Goal: Information Seeking & Learning: Learn about a topic

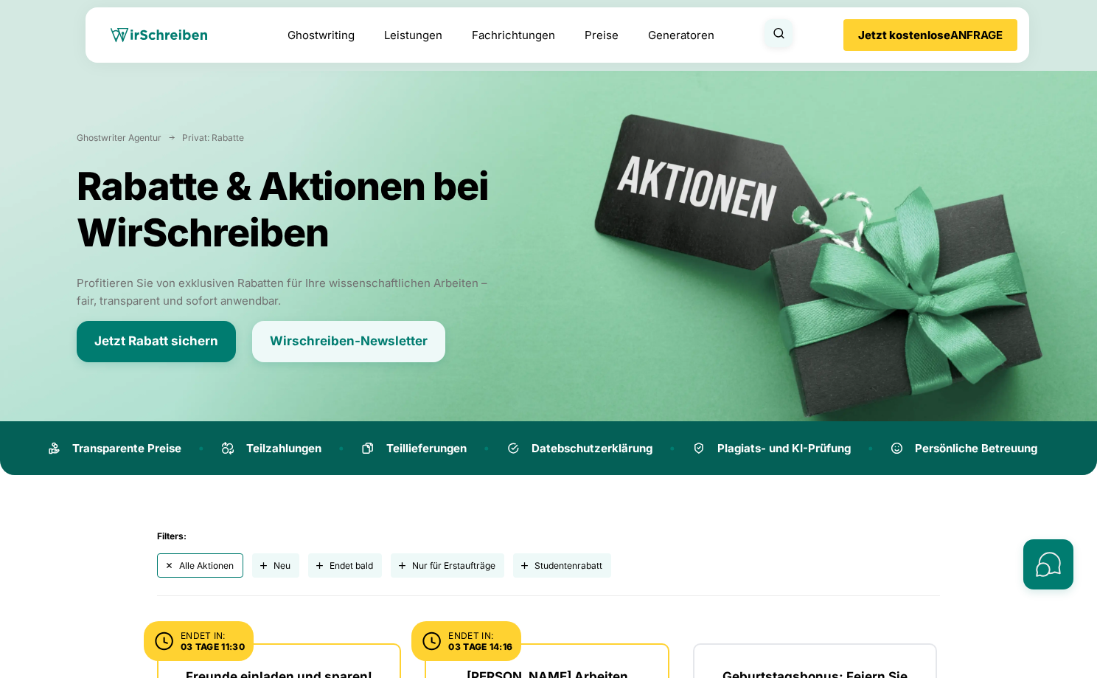
scroll to position [872, 0]
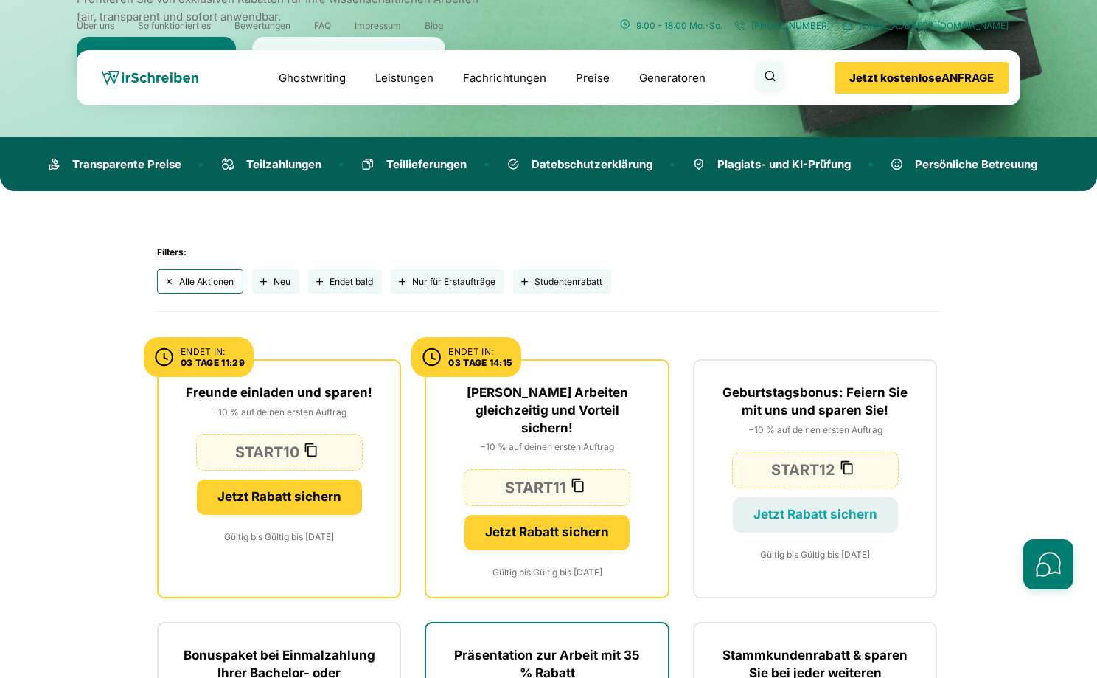
scroll to position [252, 0]
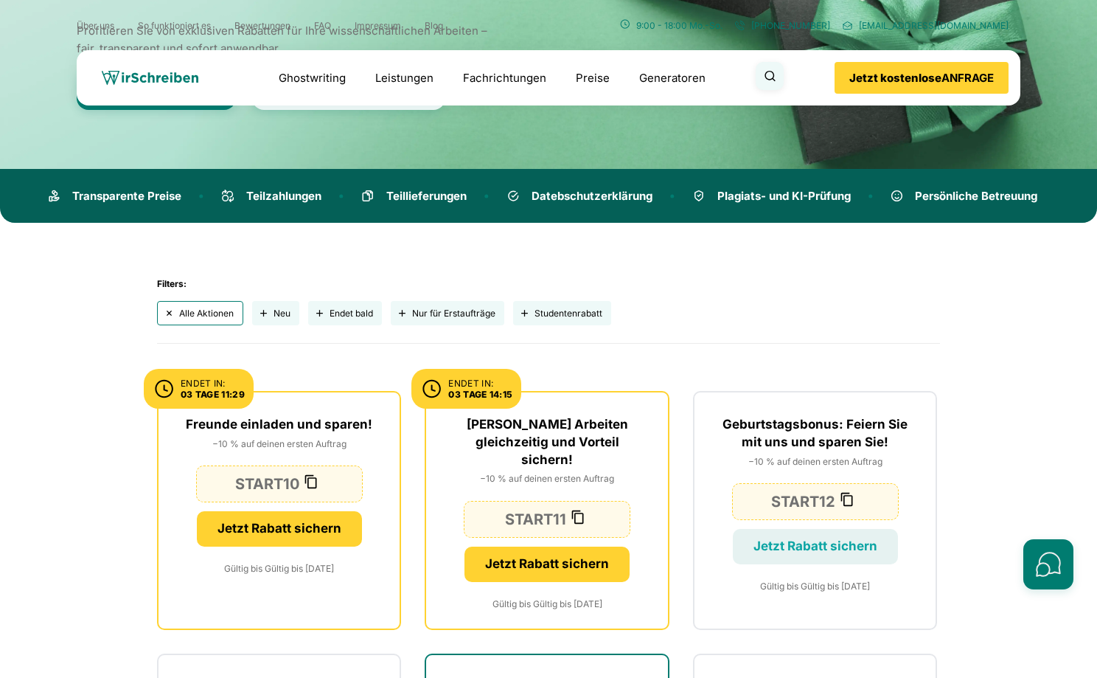
click at [277, 311] on button "Neu" at bounding box center [275, 313] width 47 height 24
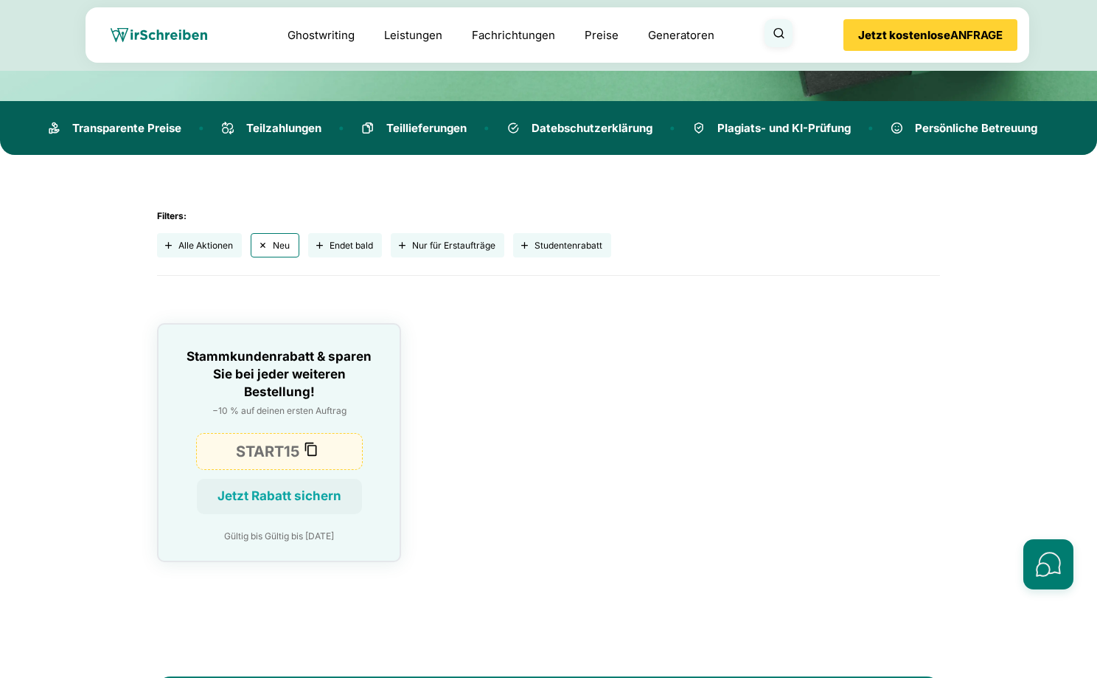
scroll to position [429, 0]
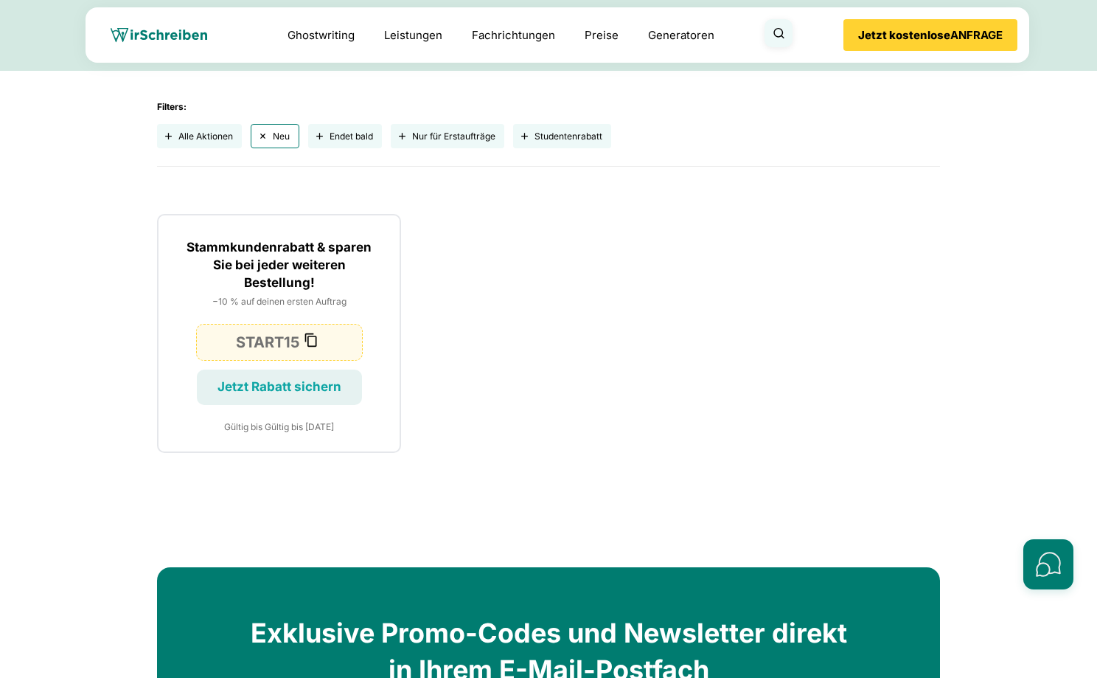
click at [332, 136] on button "Endet bald" at bounding box center [345, 136] width 74 height 24
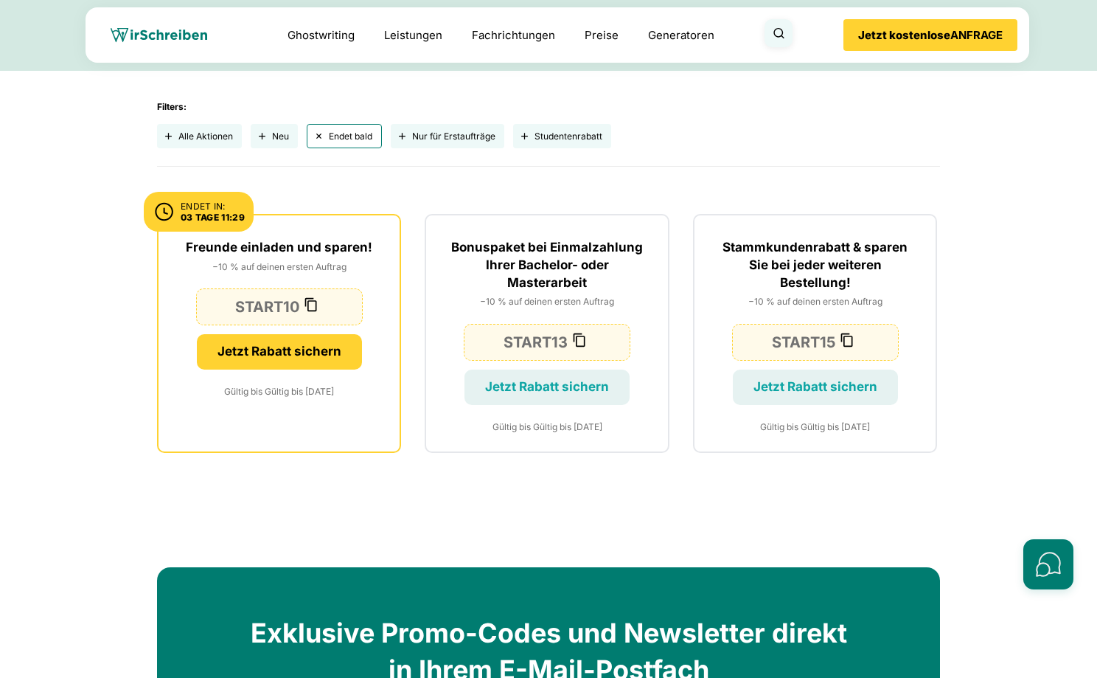
click at [476, 133] on button "Nur für Erstaufträge" at bounding box center [448, 136] width 114 height 24
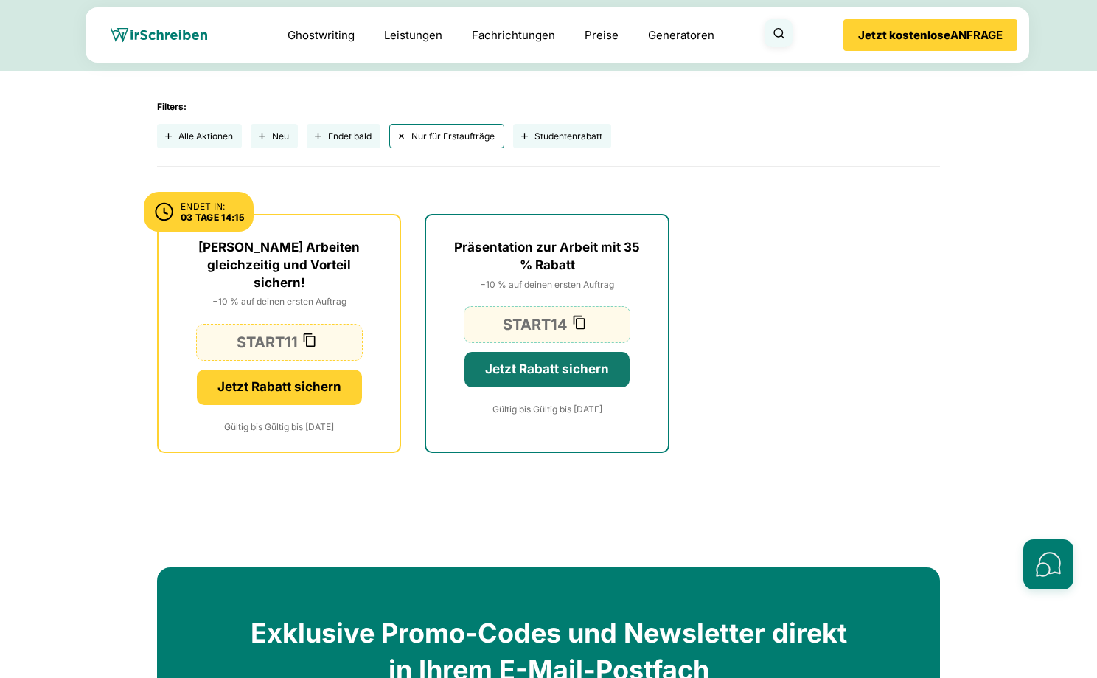
click at [546, 133] on button "Studentenrabatt" at bounding box center [562, 136] width 98 height 24
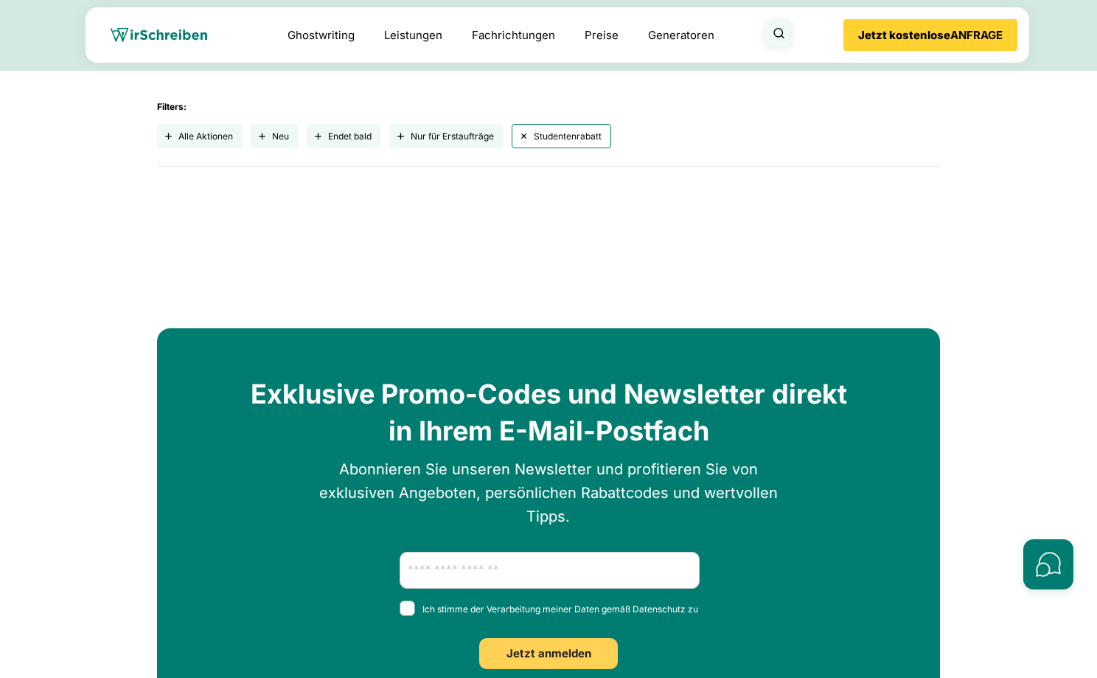
click at [519, 177] on div "Filters: Alle Aktionen Neu Endet bald Nur für Erstaufträge Studentenrabatt" at bounding box center [548, 157] width 783 height 113
